Goal: Check status: Check status

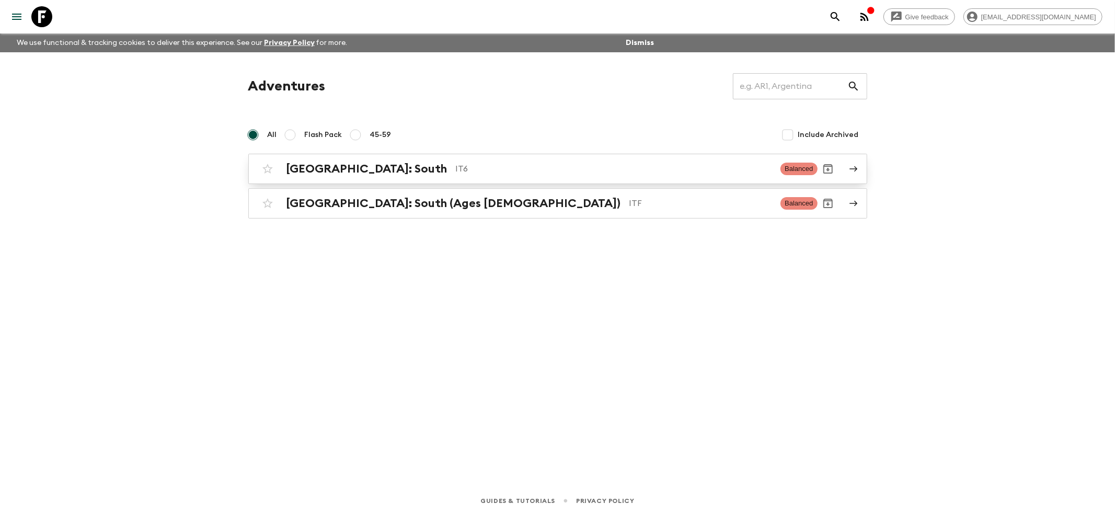
click at [328, 174] on h2 "[GEOGRAPHIC_DATA]: South" at bounding box center [366, 169] width 161 height 14
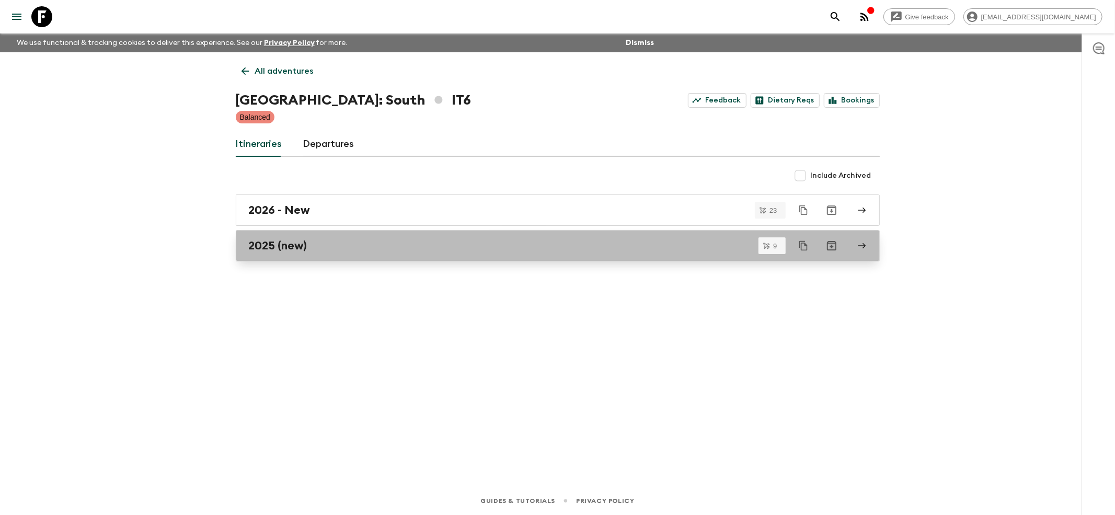
click at [281, 240] on h2 "2025 (new)" at bounding box center [278, 246] width 59 height 14
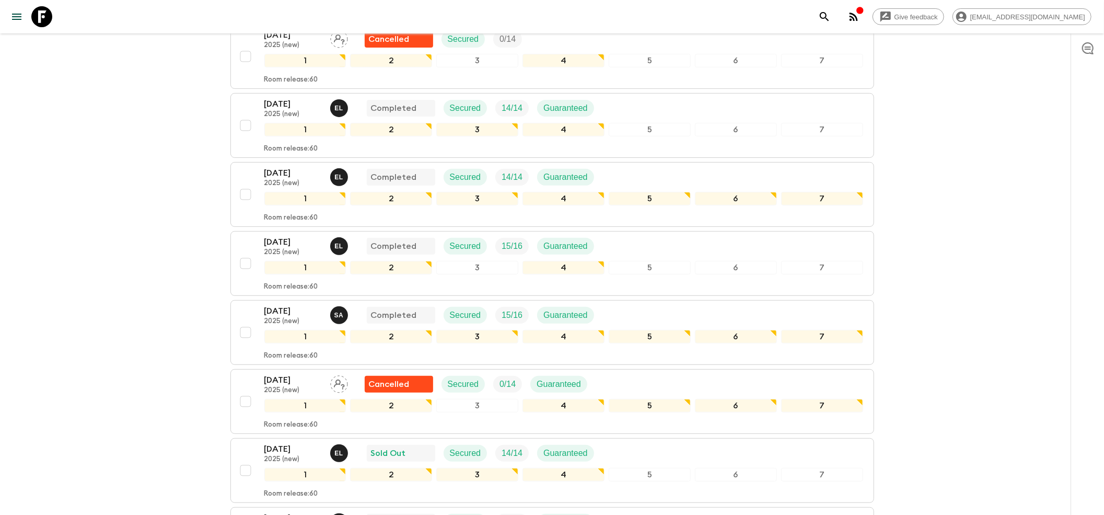
scroll to position [427, 0]
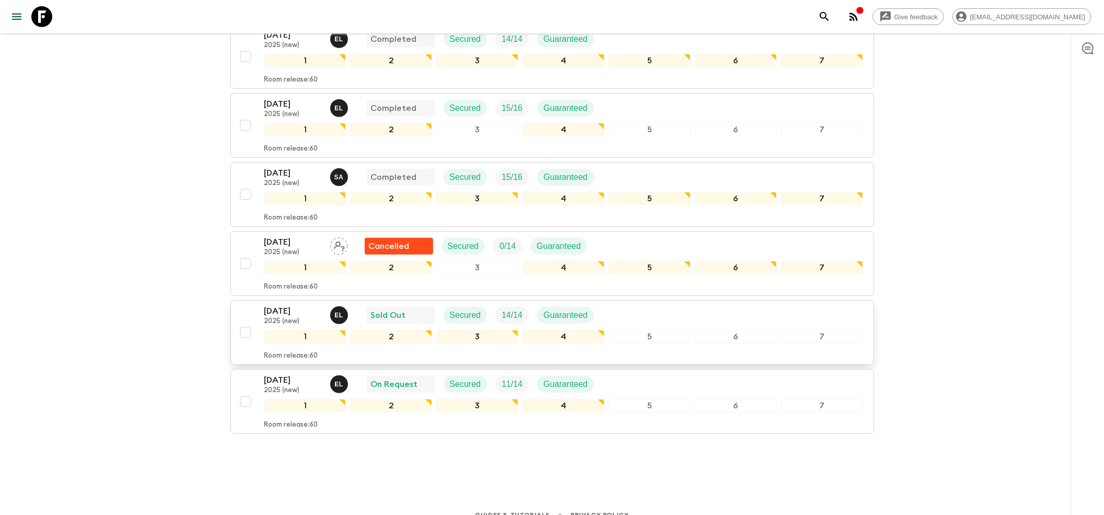
click at [270, 305] on p "[DATE]" at bounding box center [292, 311] width 57 height 13
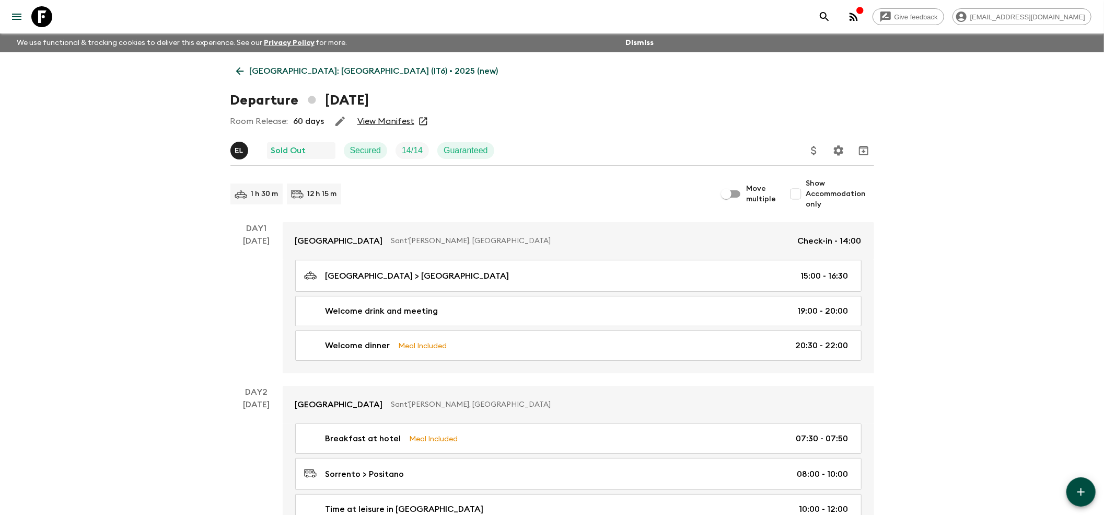
click at [400, 124] on link "View Manifest" at bounding box center [386, 121] width 57 height 10
click at [399, 120] on link "View Manifest" at bounding box center [386, 121] width 57 height 10
click at [239, 75] on icon at bounding box center [239, 70] width 11 height 11
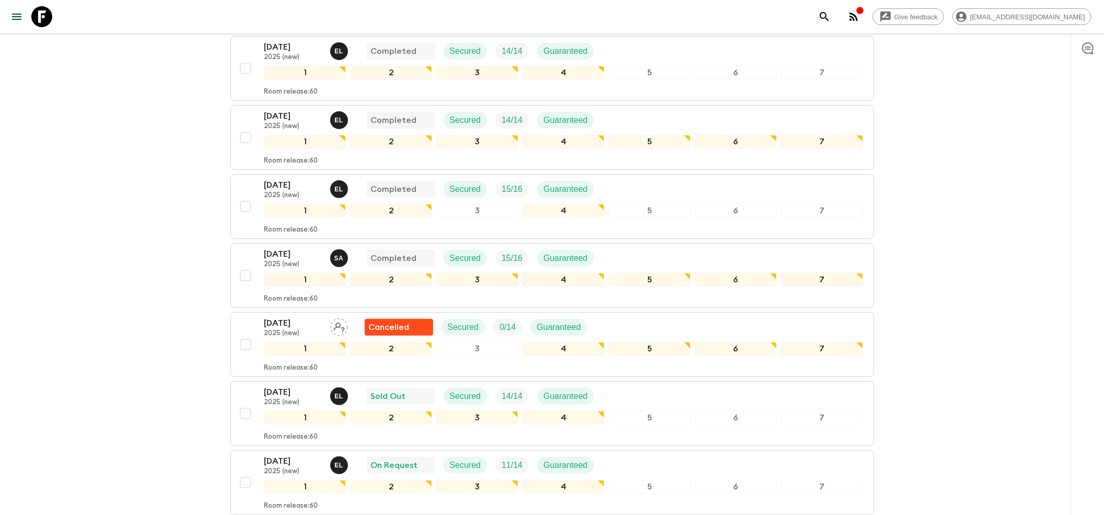
scroll to position [427, 0]
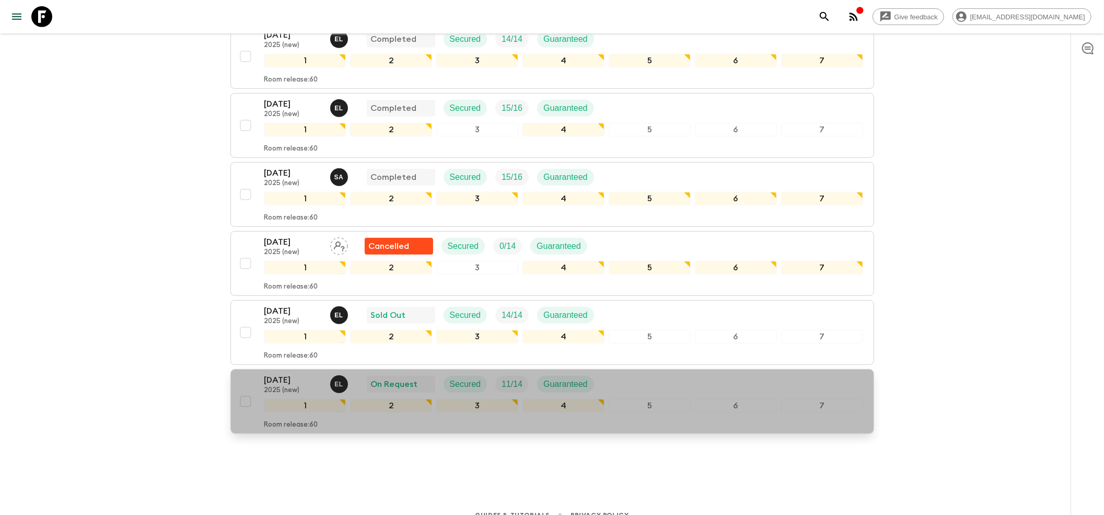
click at [310, 386] on p "2025 (new)" at bounding box center [292, 390] width 57 height 8
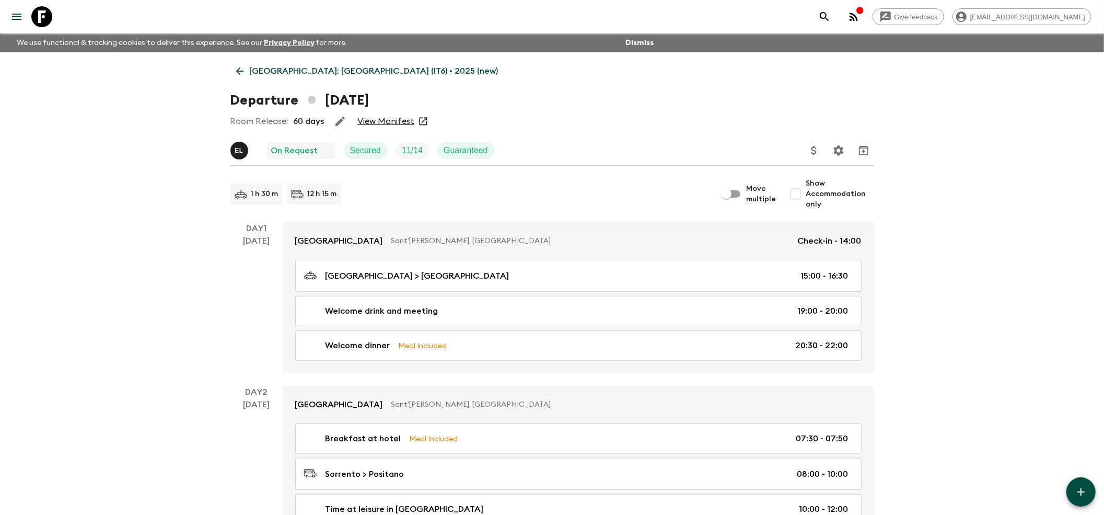
click at [388, 118] on link "View Manifest" at bounding box center [386, 121] width 57 height 10
